Goal: Navigation & Orientation: Find specific page/section

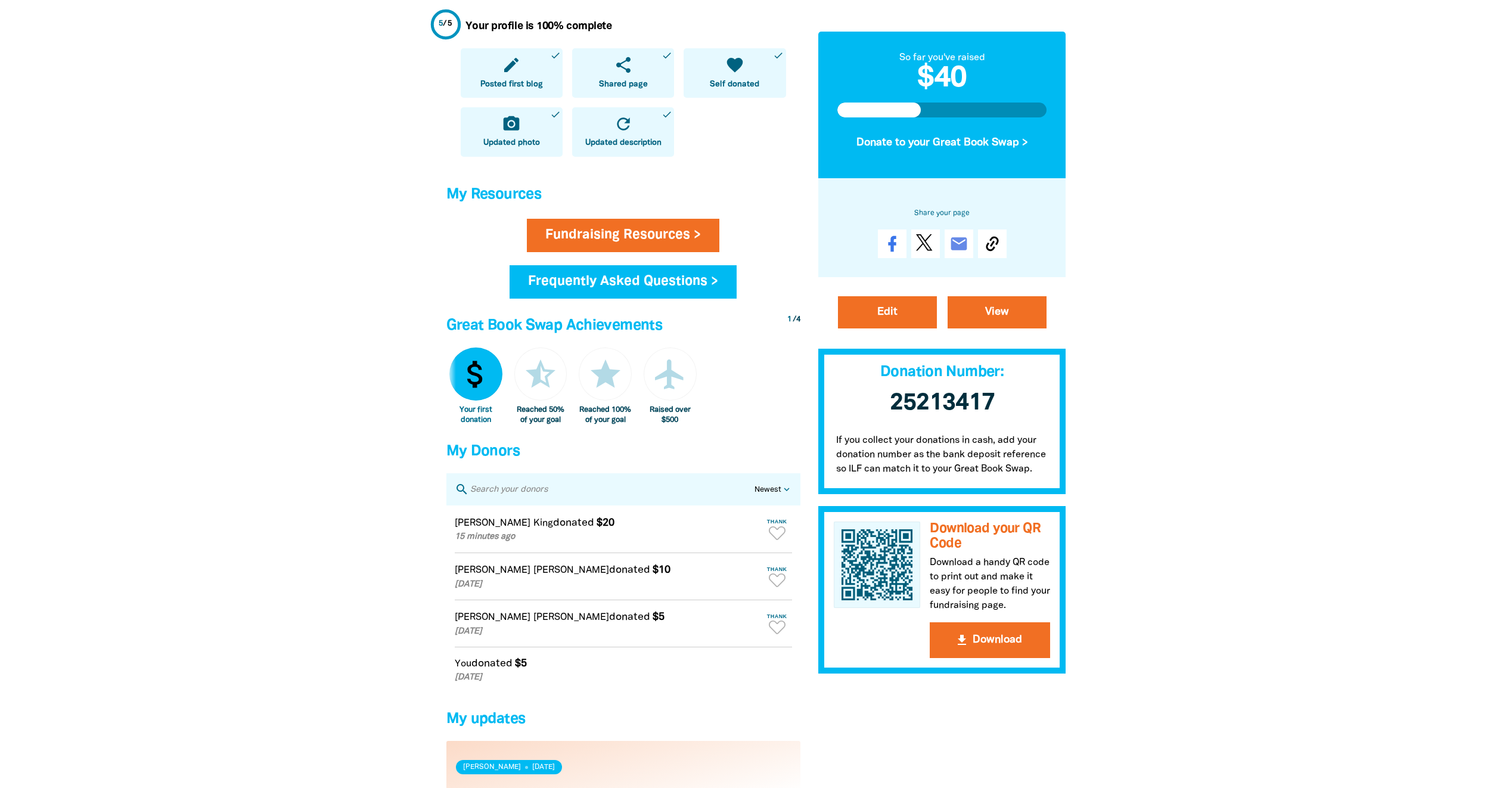
scroll to position [60, 0]
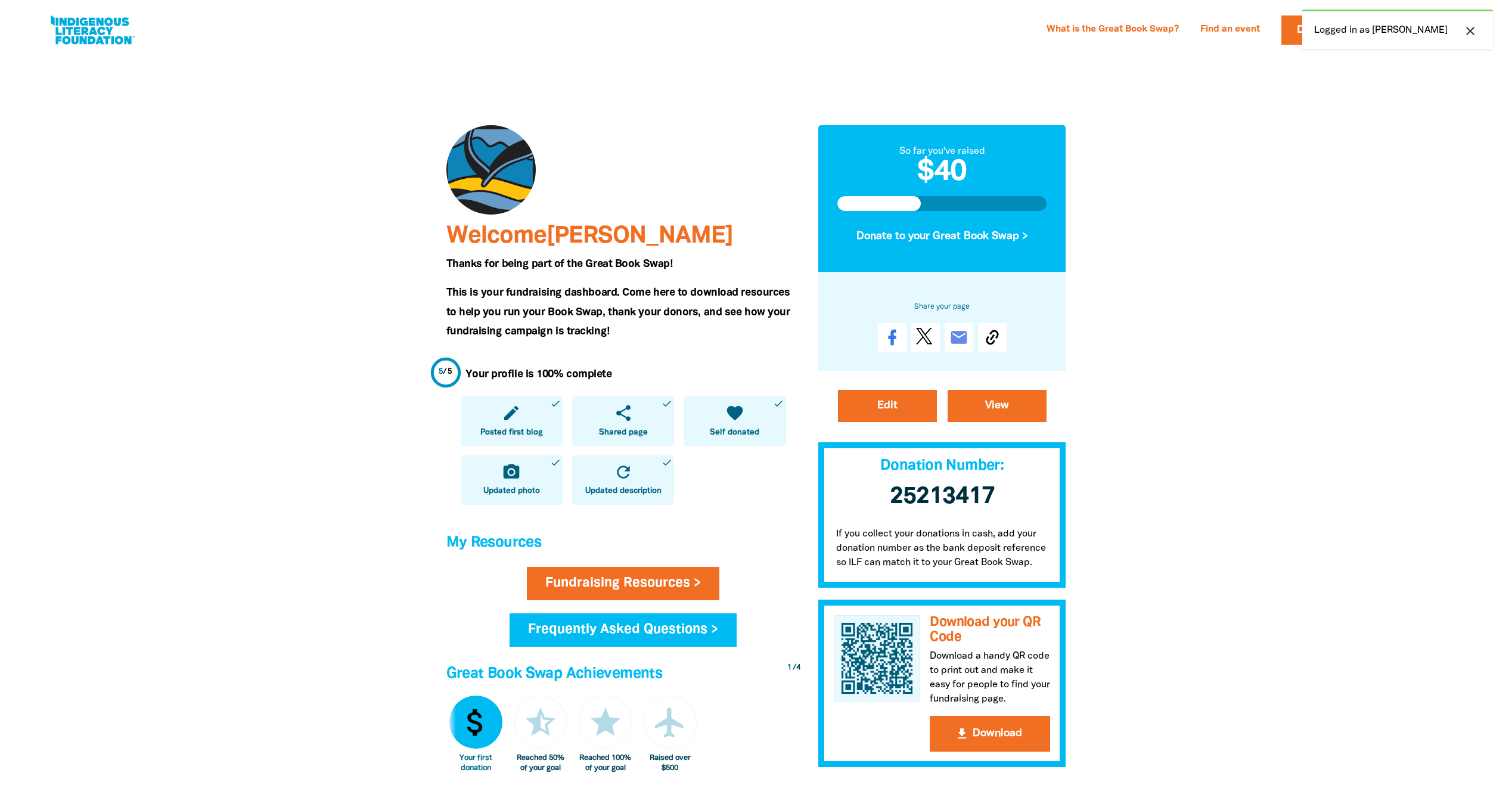
scroll to position [60, 0]
